Goal: Transaction & Acquisition: Purchase product/service

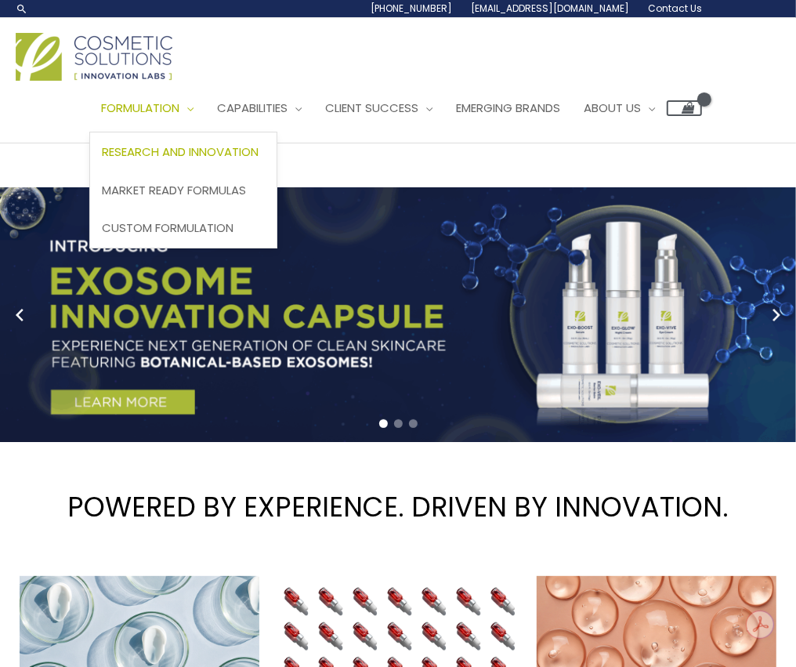
click at [202, 150] on span "Research and Innovation" at bounding box center [180, 151] width 157 height 16
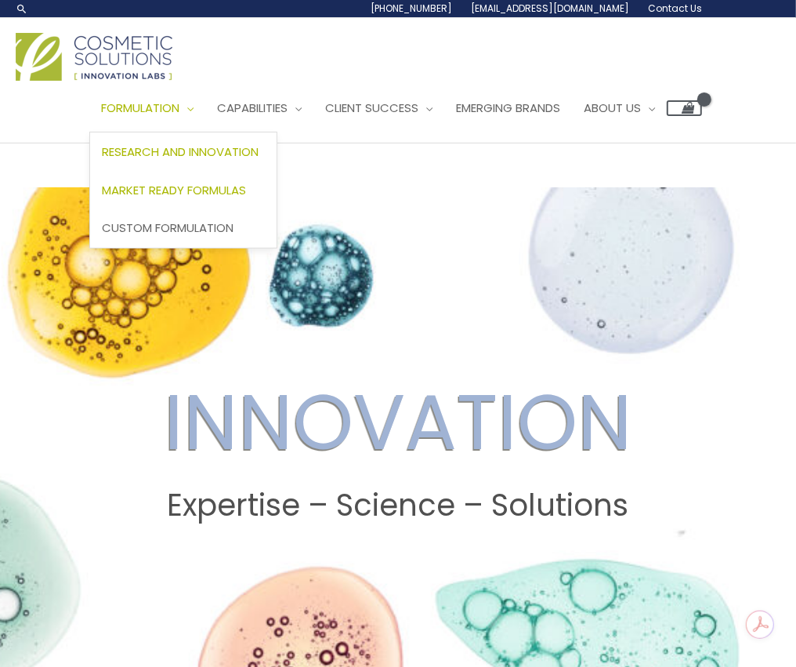
click at [201, 188] on span "Market Ready Formulas" at bounding box center [174, 190] width 144 height 16
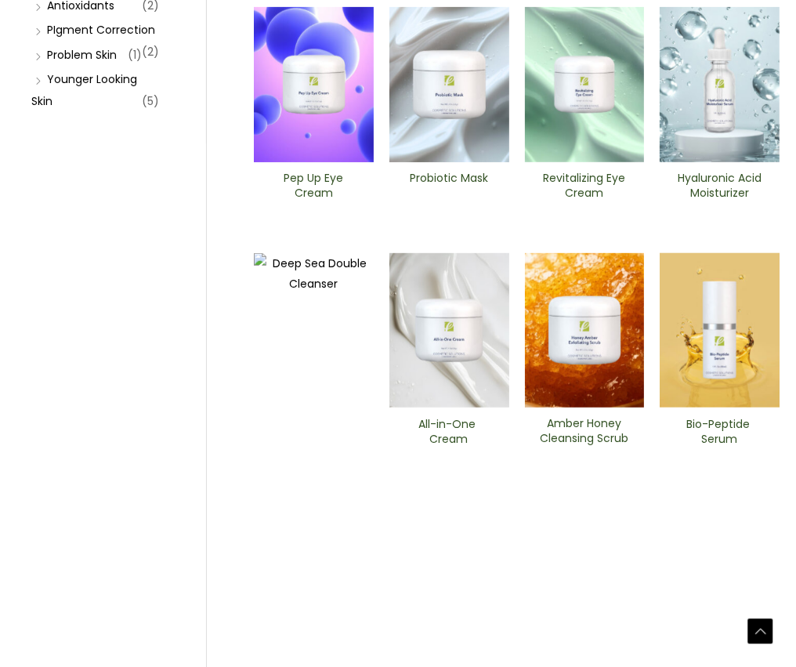
scroll to position [527, 0]
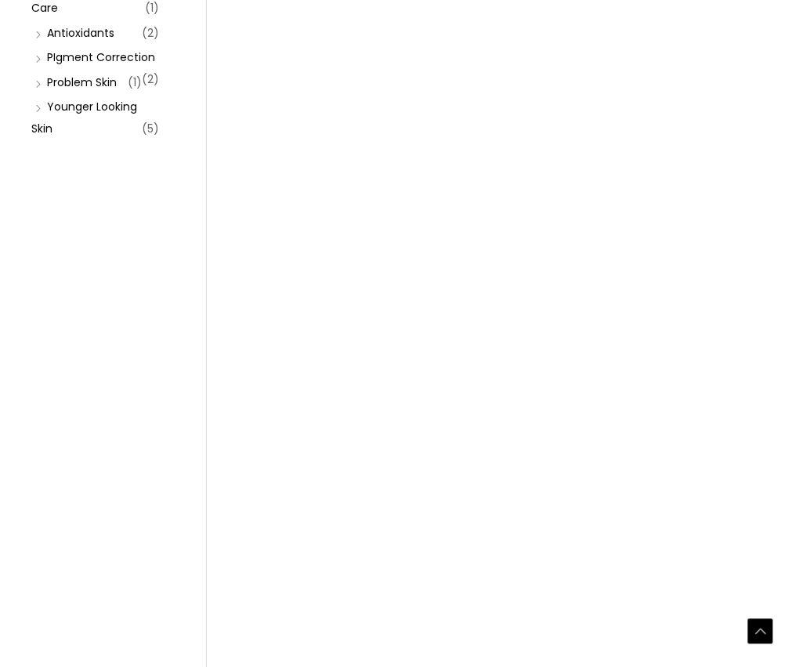
scroll to position [511, 0]
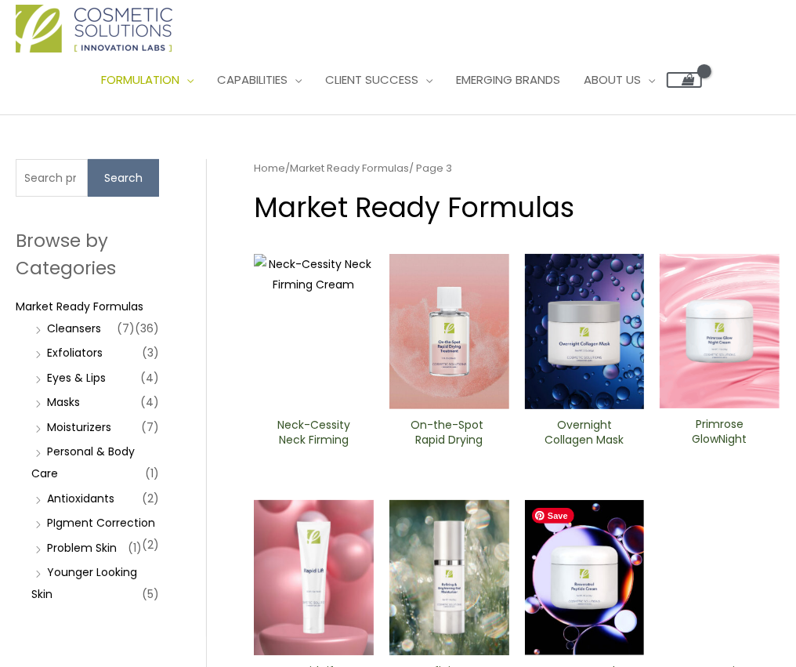
scroll to position [29, 0]
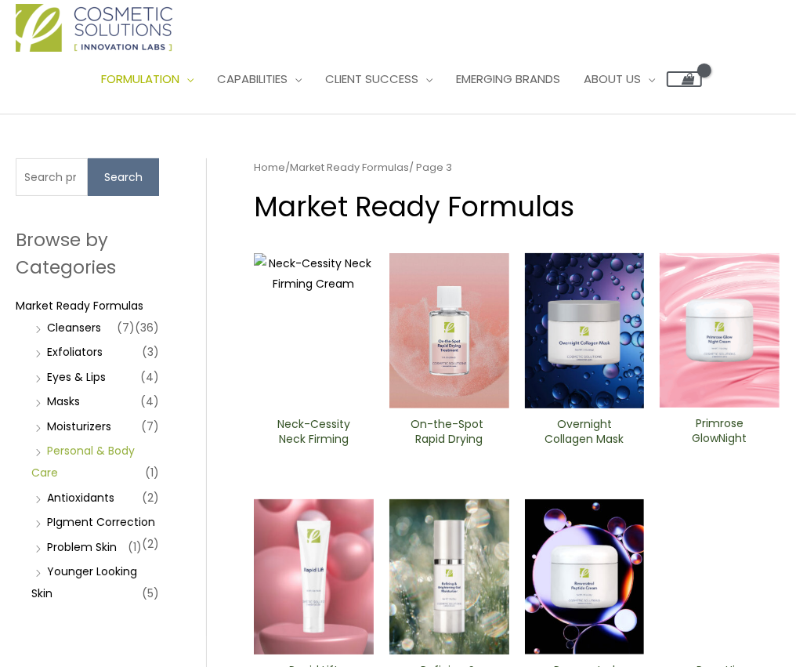
click at [65, 450] on link "Personal & Body Care" at bounding box center [82, 462] width 103 height 38
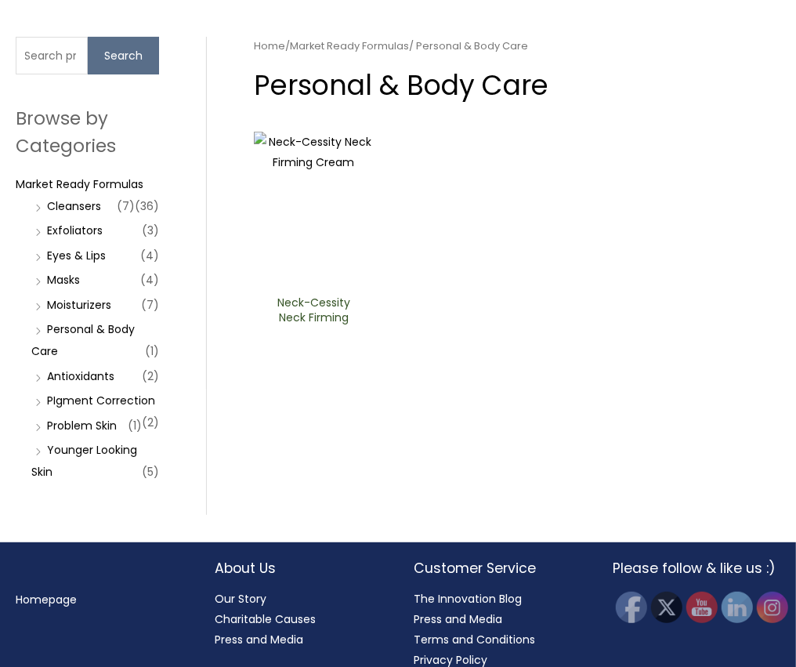
scroll to position [157, 0]
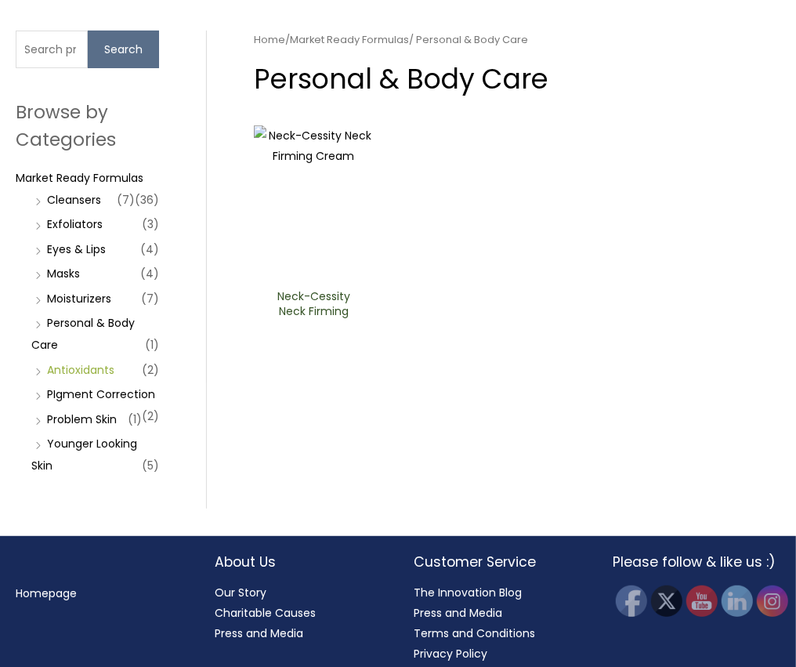
click at [68, 368] on link "Antioxidants" at bounding box center [80, 370] width 67 height 16
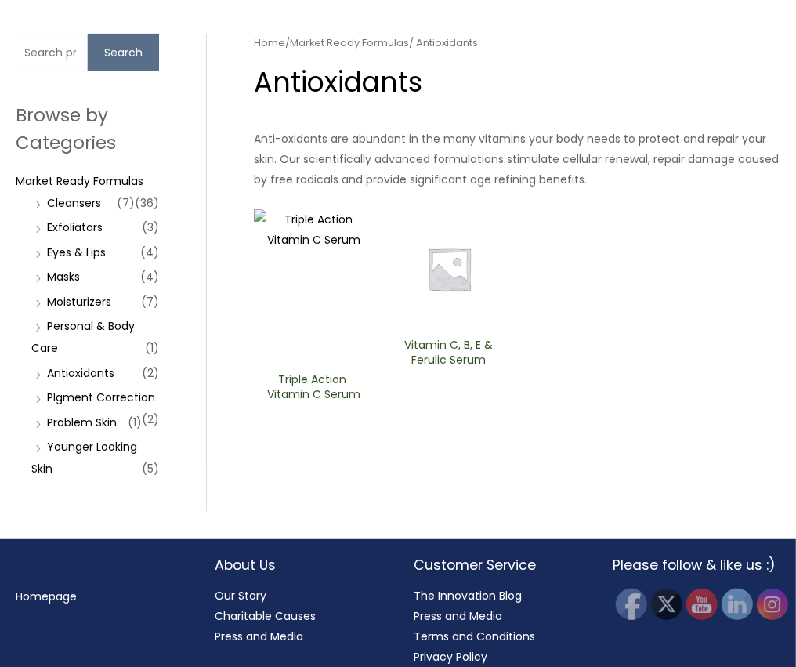
scroll to position [168, 0]
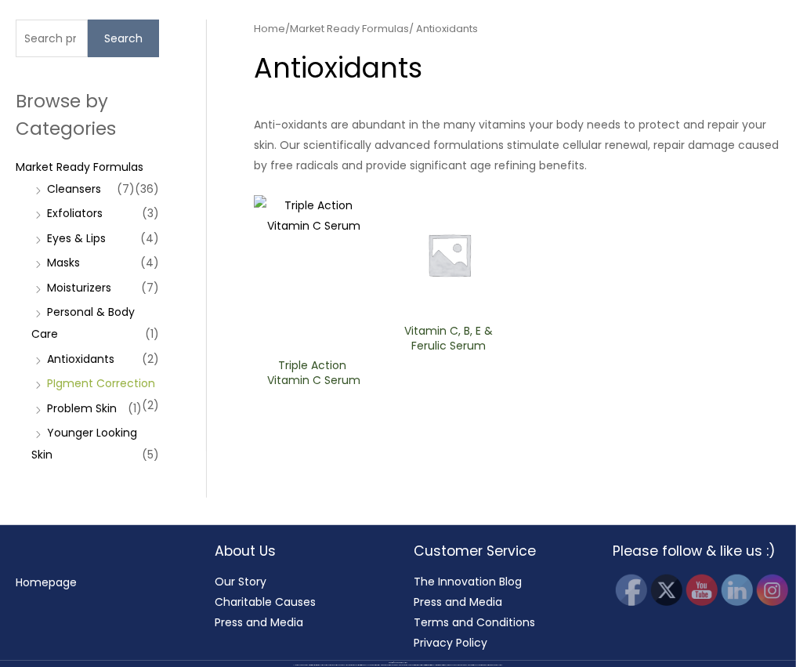
click at [79, 384] on link "PIgment Correction" at bounding box center [101, 383] width 108 height 16
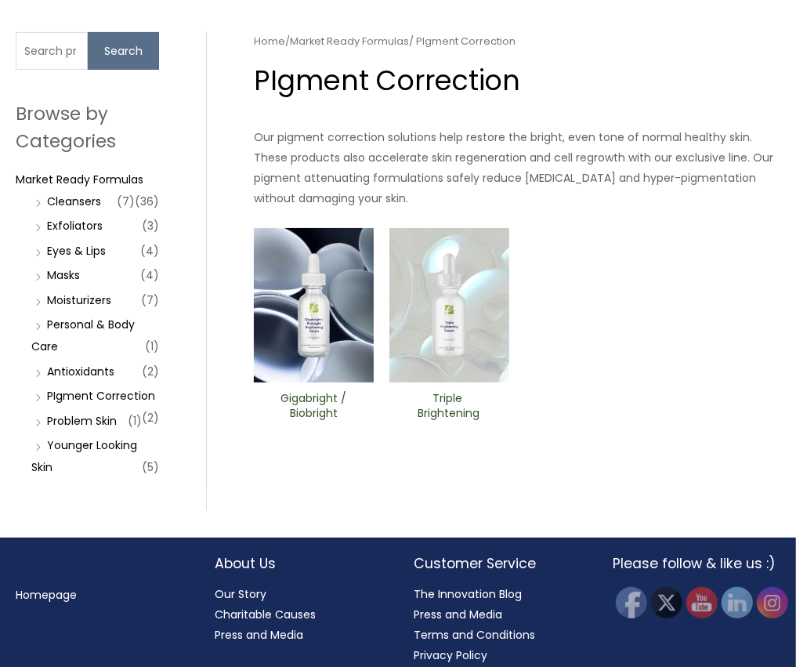
scroll to position [168, 0]
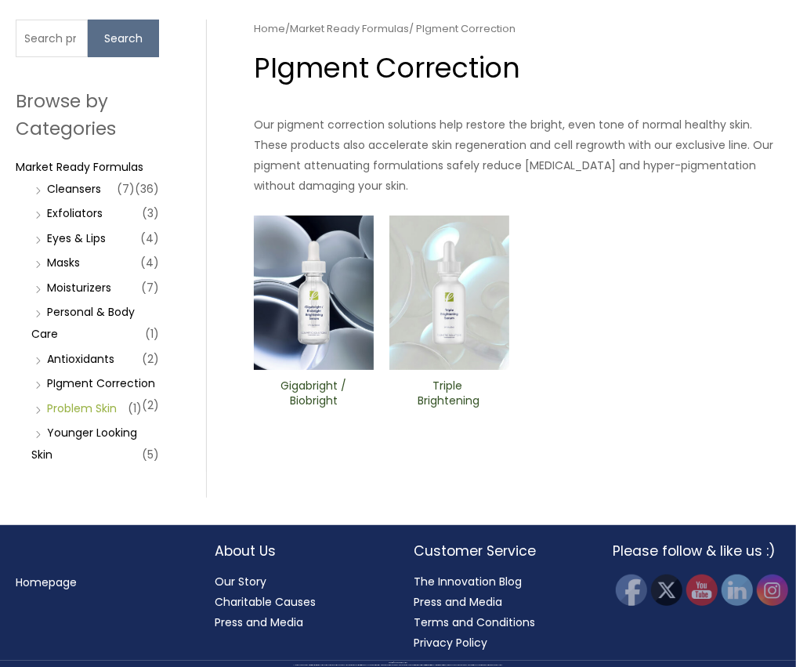
click at [97, 404] on link "Problem Skin" at bounding box center [82, 408] width 70 height 16
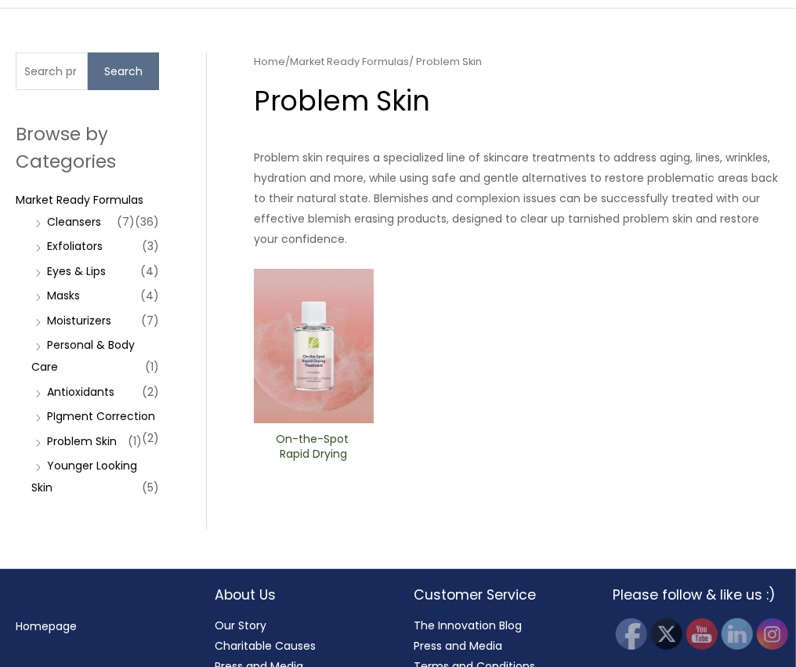
scroll to position [137, 0]
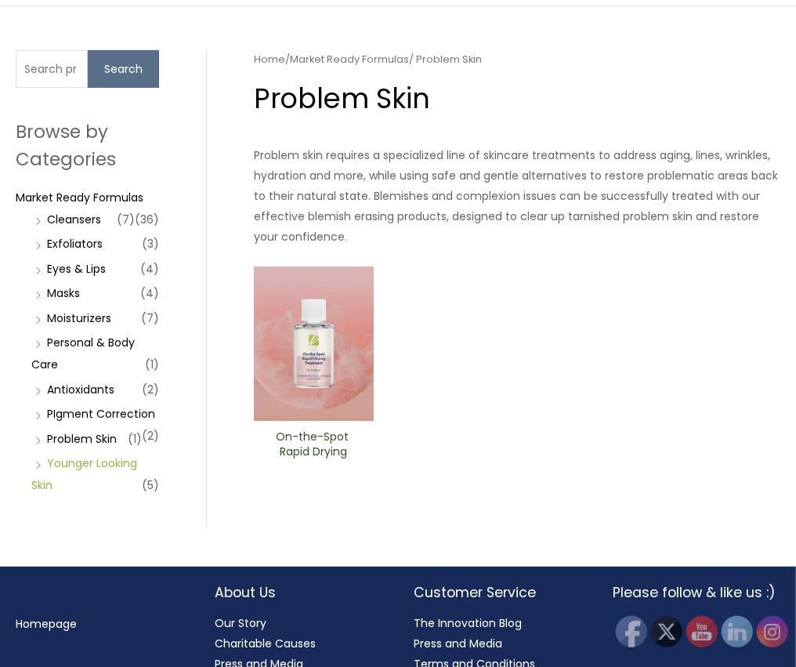
click at [91, 462] on link "Younger Looking Skin" at bounding box center [84, 474] width 106 height 38
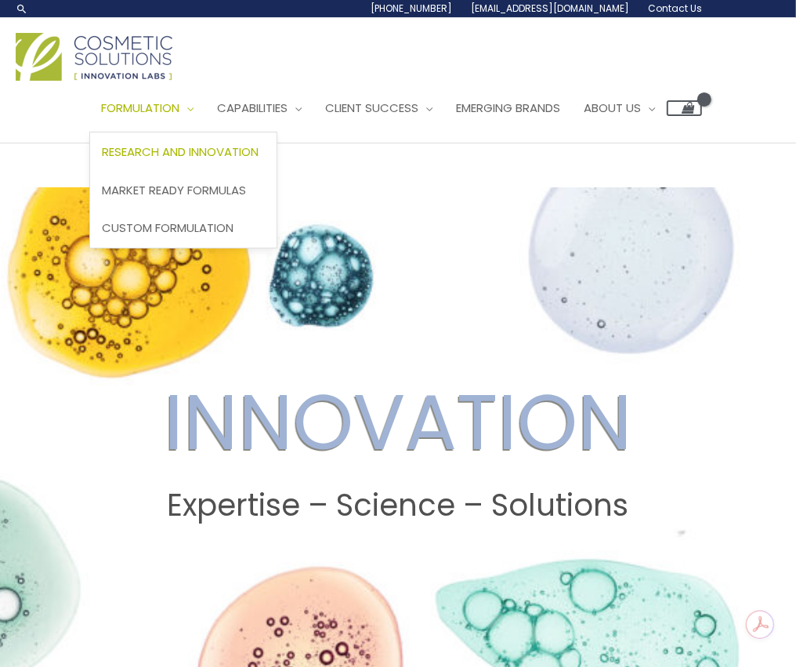
click at [194, 109] on span "Site Navigation" at bounding box center [186, 108] width 14 height 16
click at [204, 230] on span "Custom Formulation" at bounding box center [168, 227] width 132 height 16
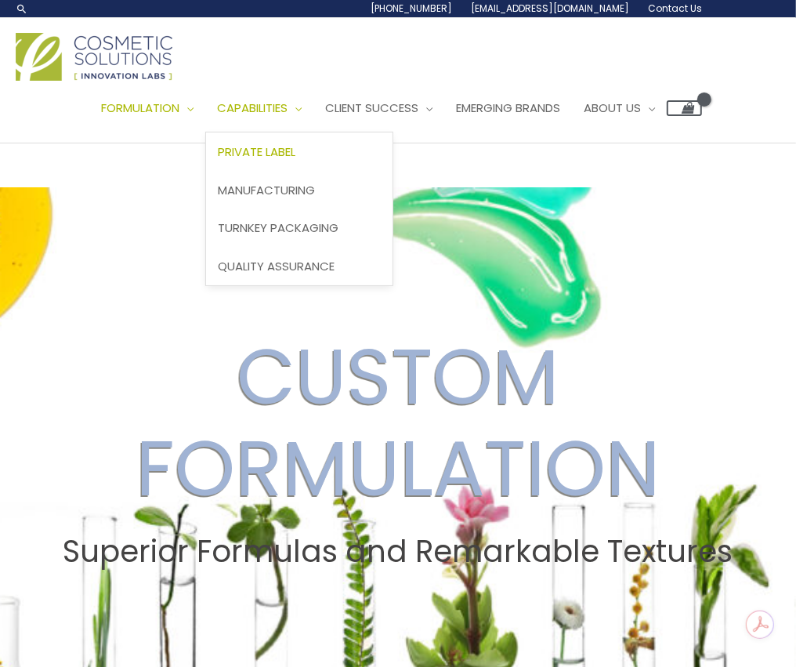
click at [295, 154] on span "Private Label" at bounding box center [257, 151] width 78 height 16
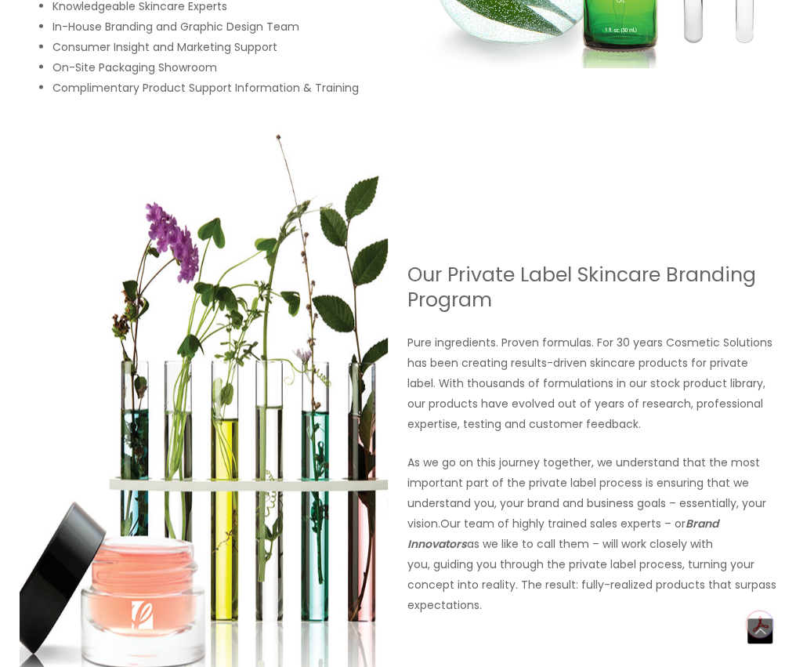
scroll to position [1142, 0]
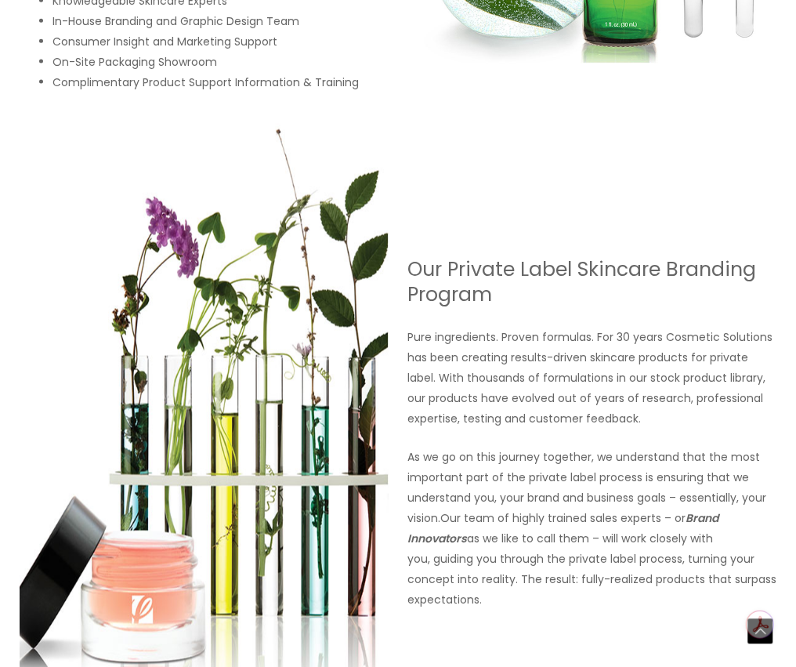
click at [513, 453] on p "As we go on this journey together, we understand that the most important part o…" at bounding box center [592, 529] width 369 height 163
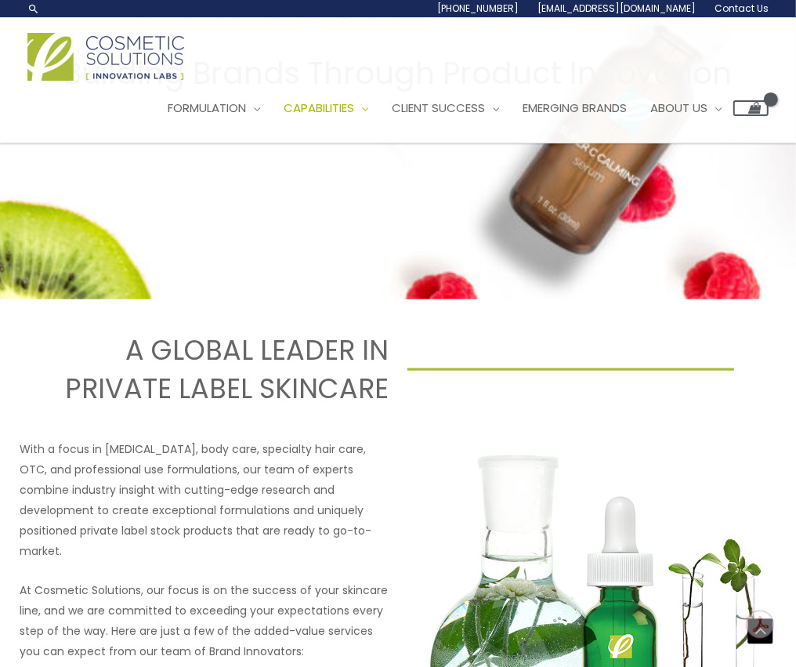
scroll to position [406, 0]
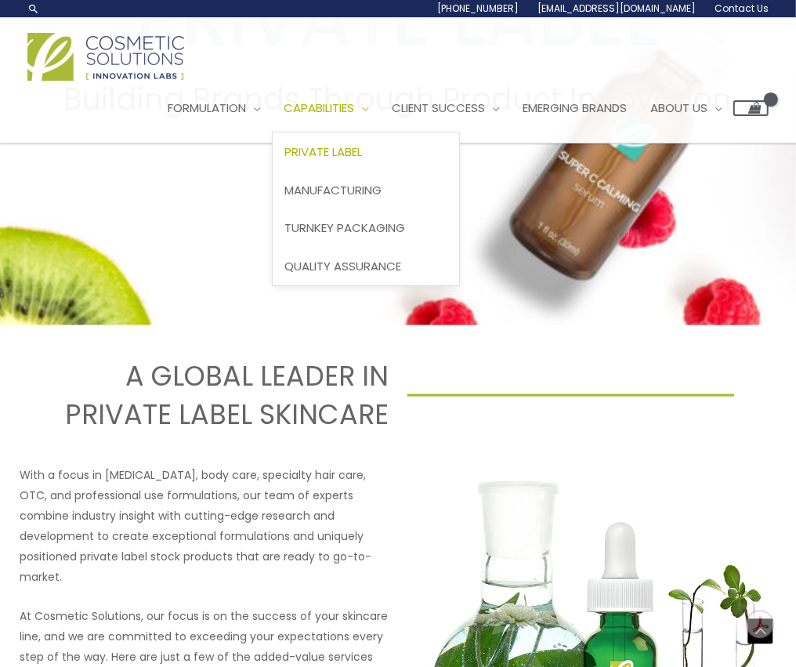
click at [354, 101] on span "Capabilities" at bounding box center [319, 108] width 71 height 16
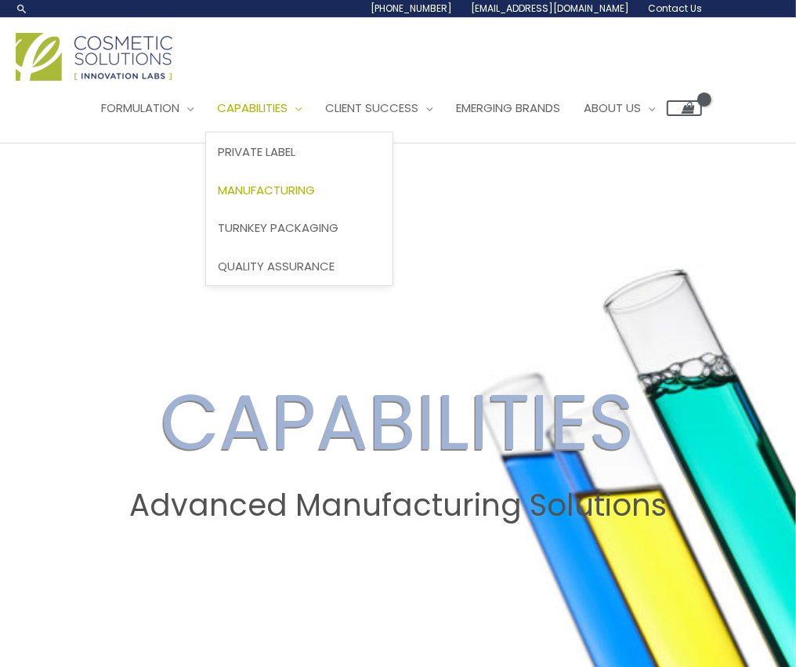
click at [300, 190] on span "Manufacturing" at bounding box center [266, 190] width 97 height 16
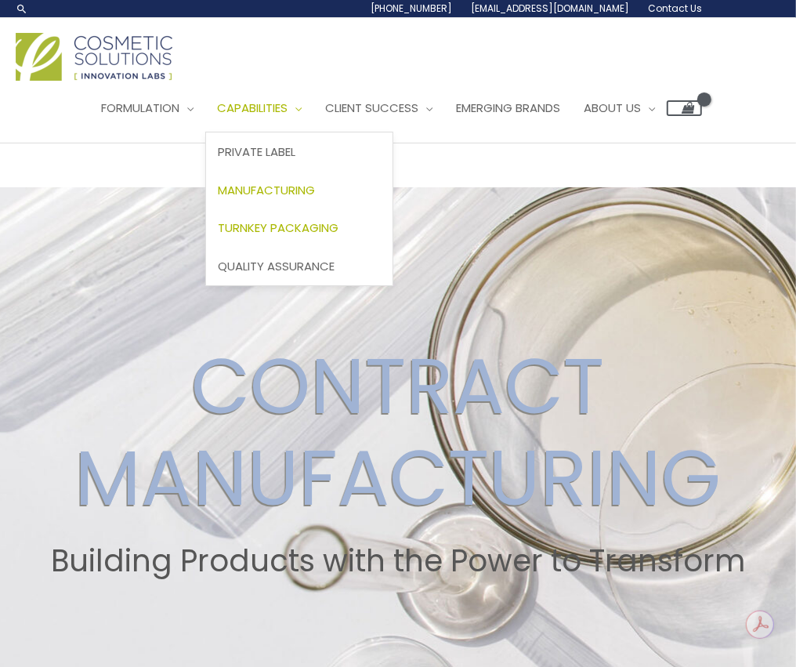
click at [297, 228] on span "Turnkey Packaging" at bounding box center [278, 227] width 121 height 16
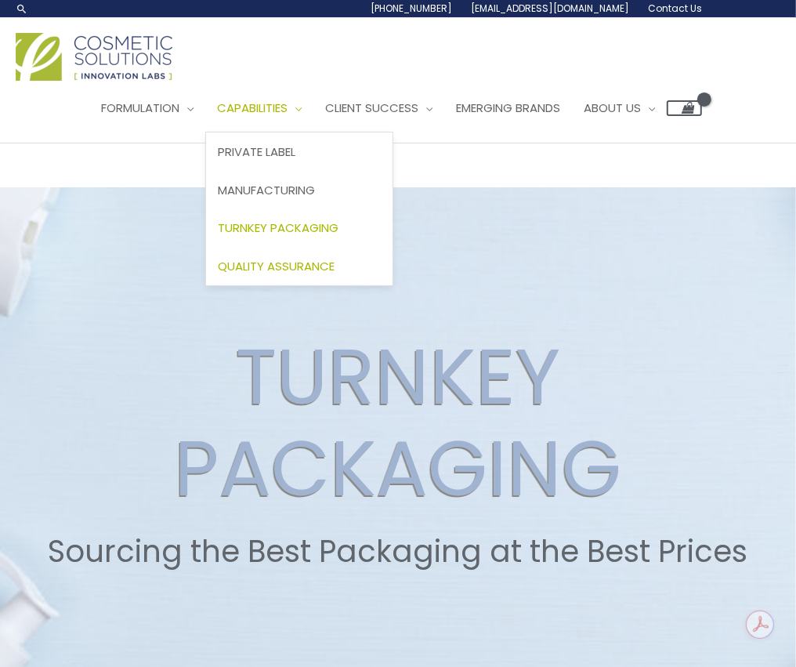
click at [306, 270] on span "Quality Assurance" at bounding box center [276, 266] width 117 height 16
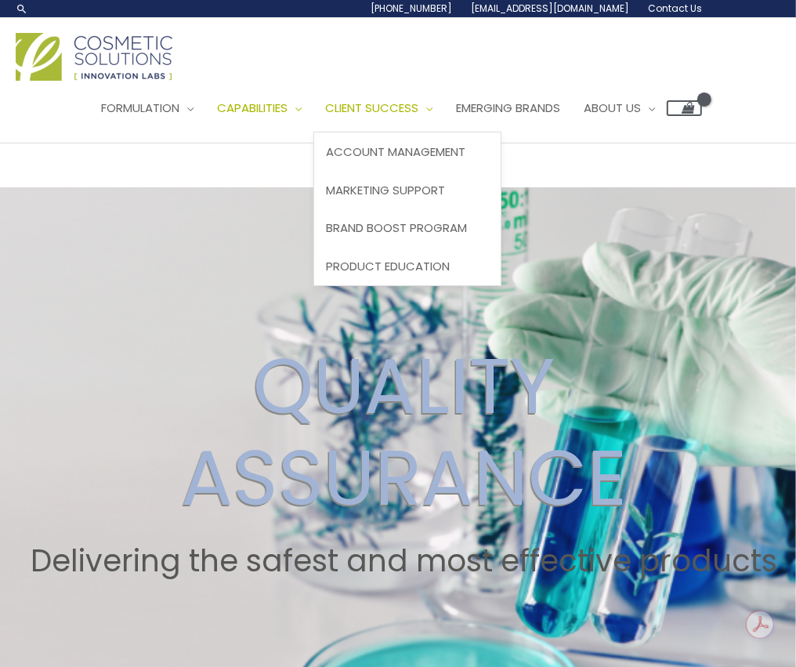
click at [410, 107] on span "Client Success" at bounding box center [371, 108] width 93 height 16
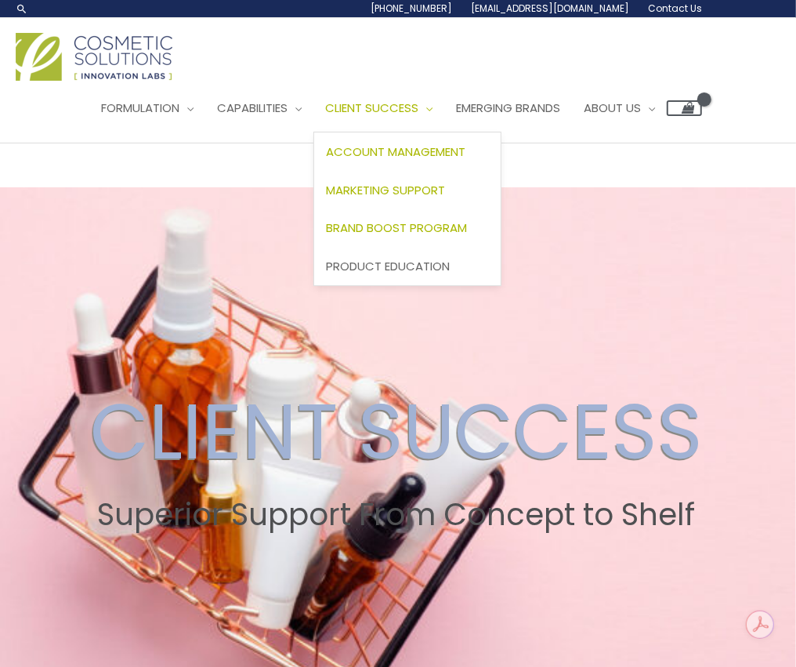
click at [419, 101] on span "Client Success" at bounding box center [371, 108] width 93 height 16
click at [520, 106] on span "Emerging Brands" at bounding box center [508, 108] width 104 height 16
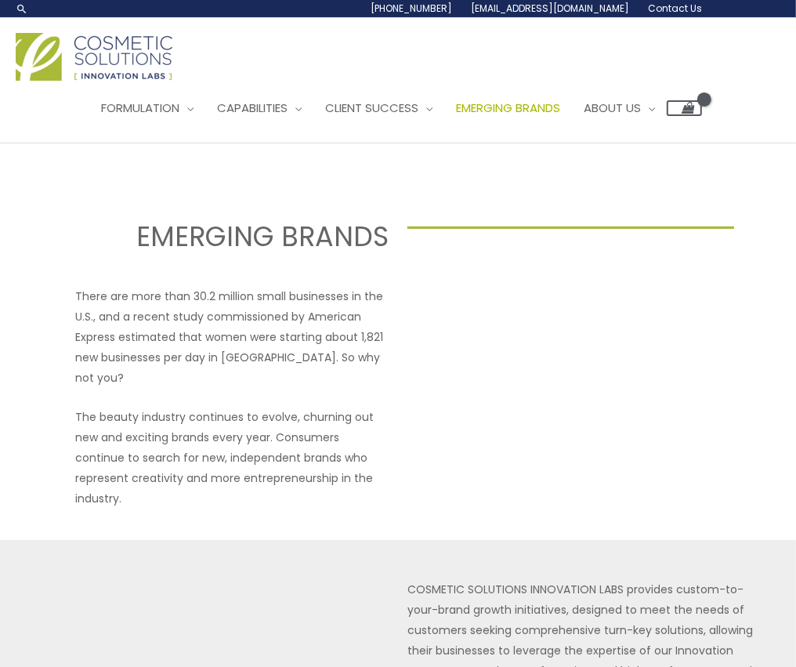
select select
click at [650, 151] on span "Our Story" at bounding box center [617, 151] width 65 height 16
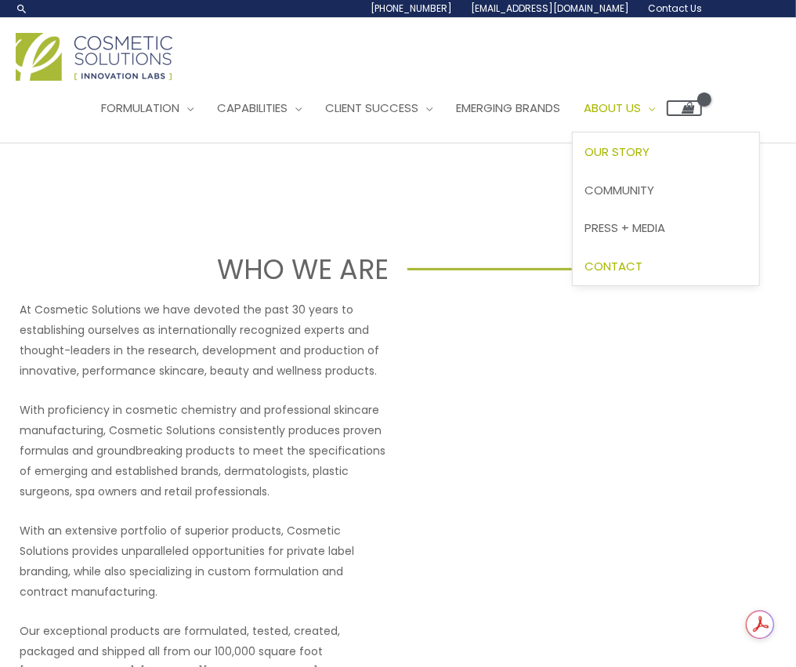
click at [643, 268] on span "Contact" at bounding box center [614, 266] width 58 height 16
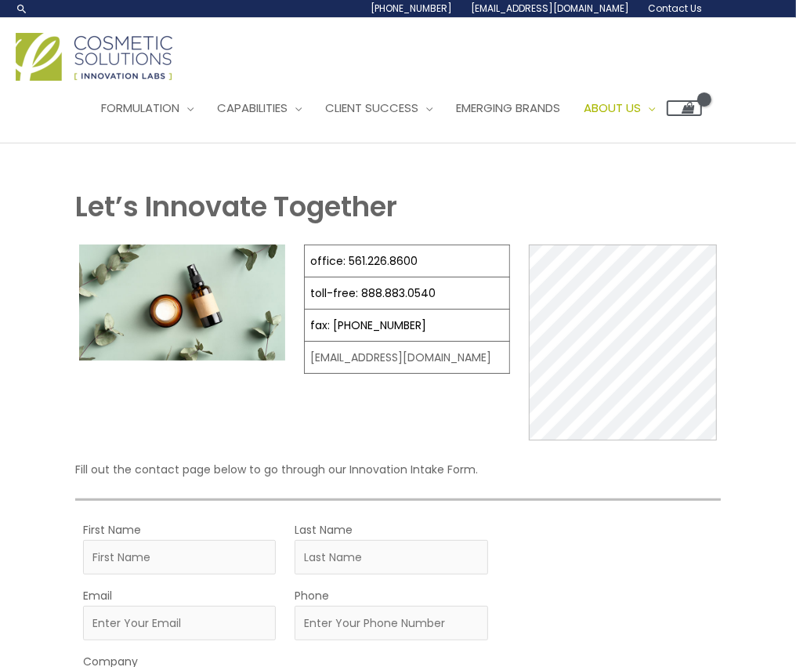
select select
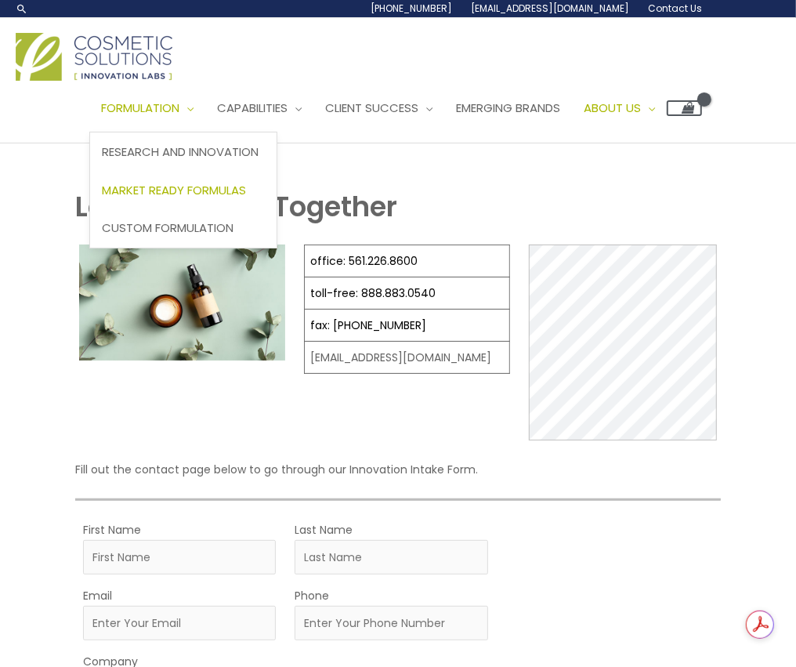
click at [212, 184] on span "Market Ready Formulas" at bounding box center [174, 190] width 144 height 16
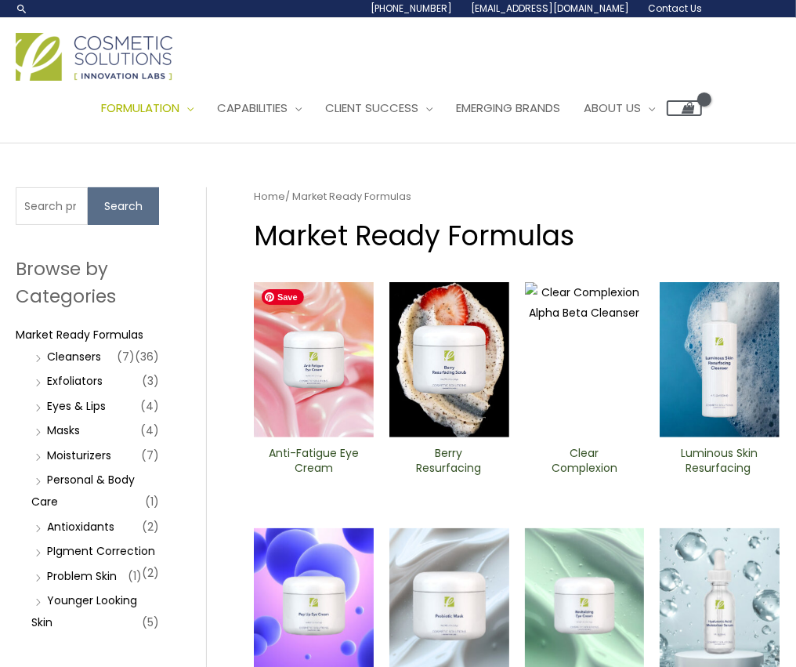
click at [325, 398] on img at bounding box center [314, 359] width 120 height 155
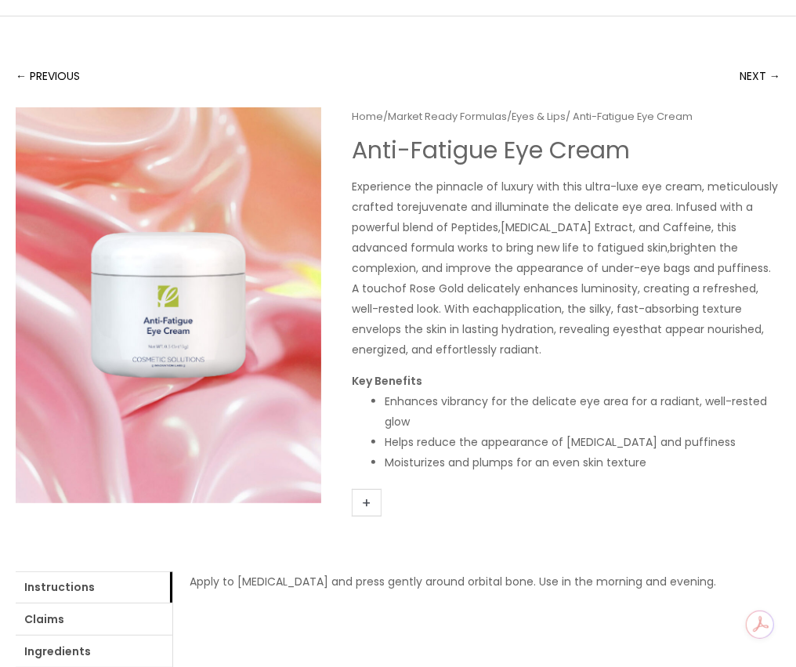
scroll to position [119, 0]
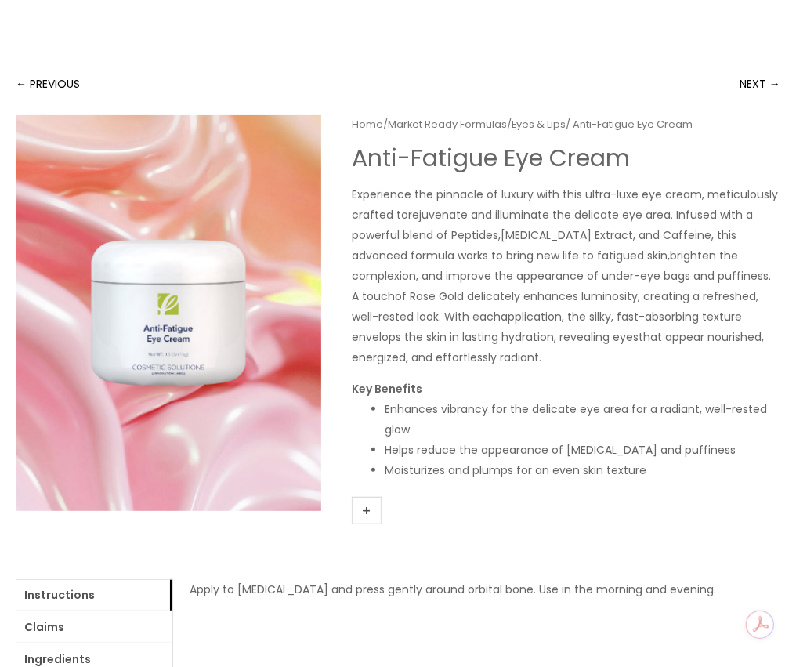
click at [370, 516] on link "+" at bounding box center [367, 510] width 30 height 27
click at [368, 502] on link "+" at bounding box center [367, 510] width 30 height 27
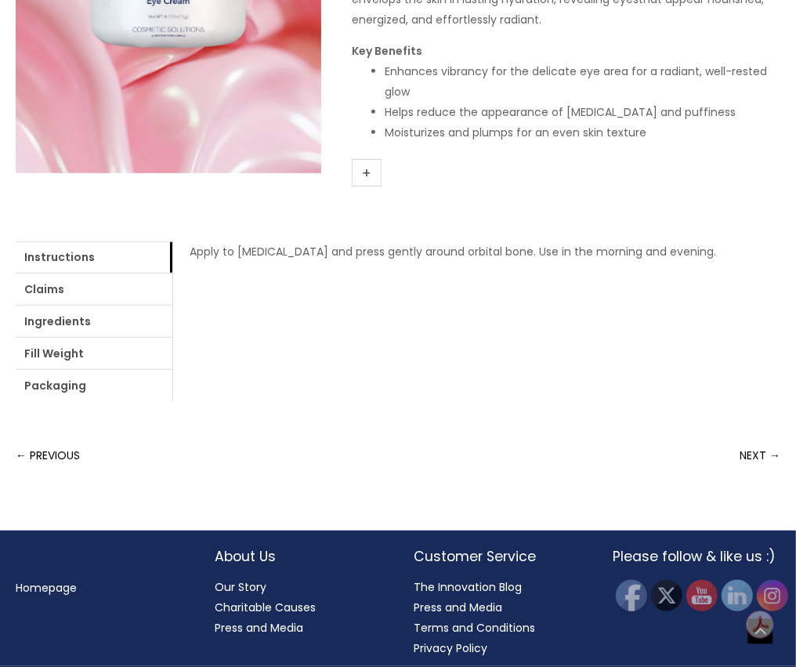
scroll to position [461, 0]
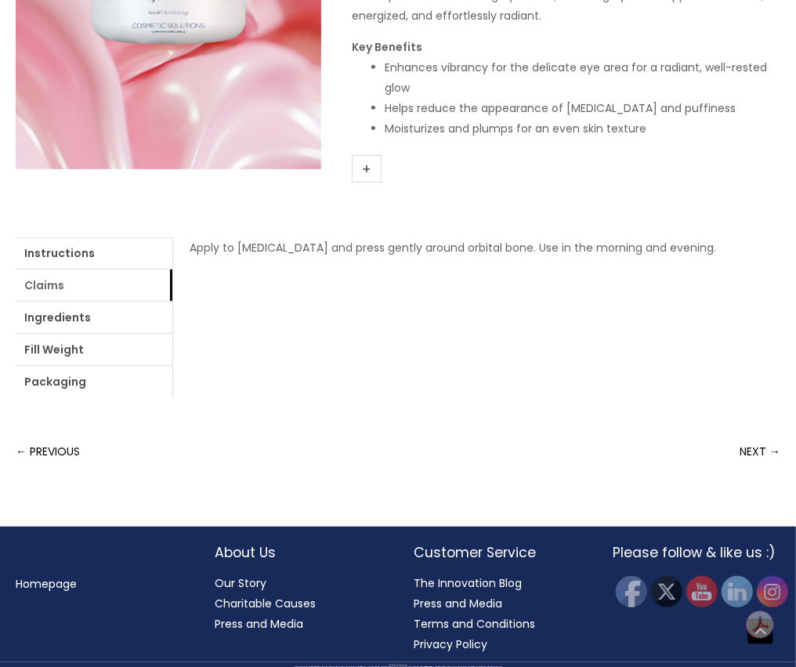
click at [67, 296] on link "Claims" at bounding box center [94, 285] width 157 height 31
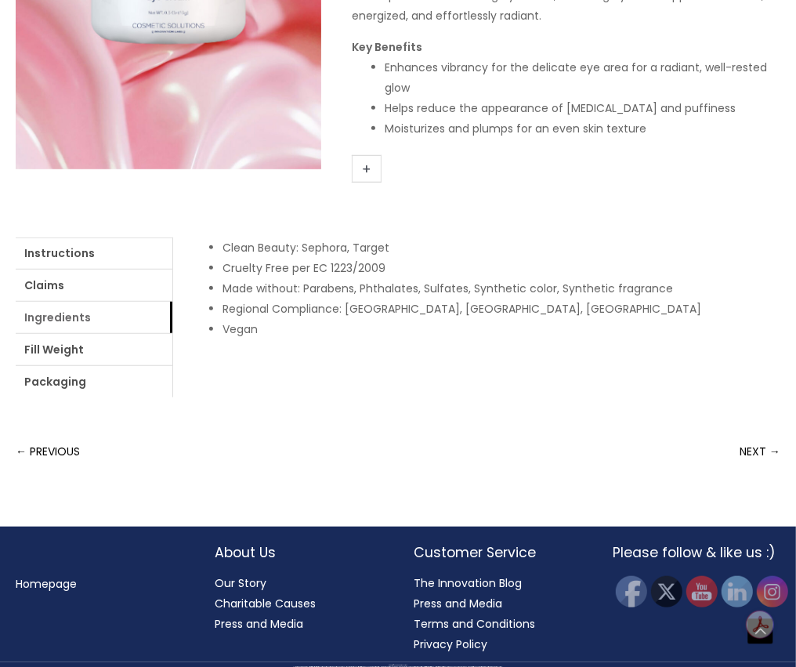
click at [67, 317] on link "Ingredients" at bounding box center [94, 317] width 157 height 31
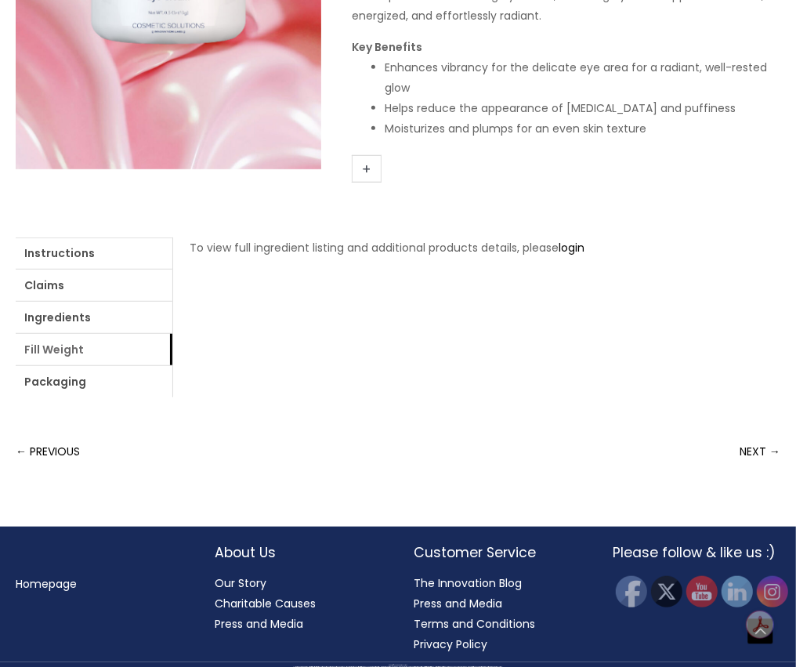
click at [66, 346] on link "Fill Weight" at bounding box center [94, 349] width 157 height 31
click at [71, 382] on link "Packaging" at bounding box center [94, 381] width 157 height 31
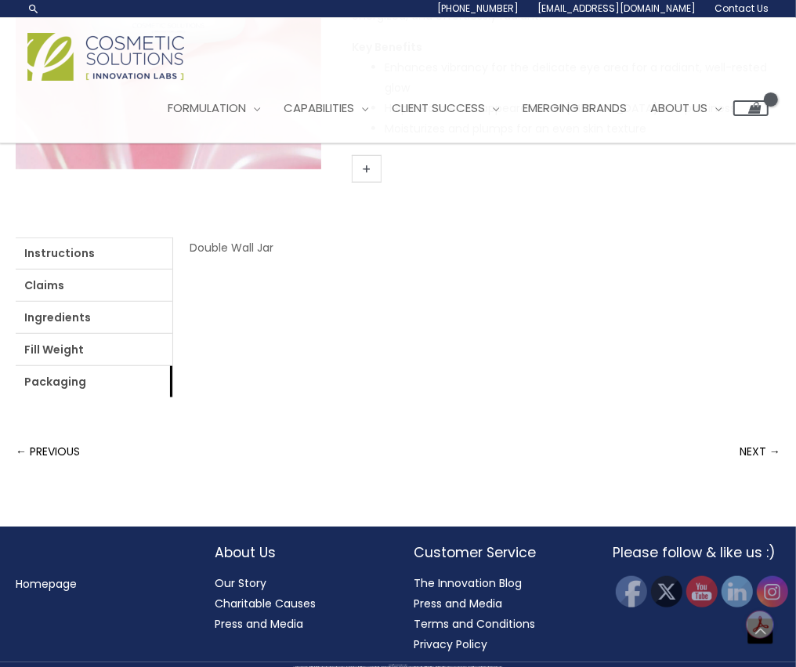
scroll to position [0, 0]
